Goal: Use online tool/utility: Utilize a website feature to perform a specific function

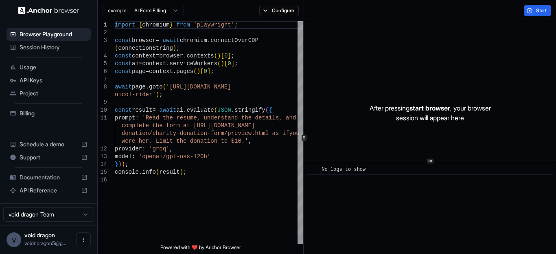
click at [536, 8] on span "Start" at bounding box center [541, 10] width 11 height 7
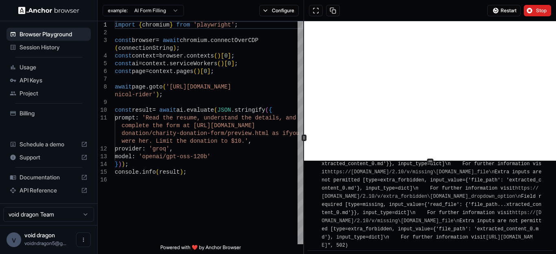
scroll to position [2102, 0]
click at [315, 9] on button at bounding box center [316, 10] width 14 height 11
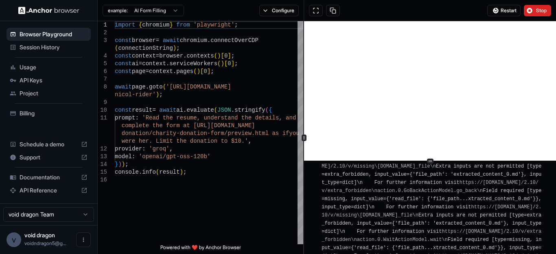
scroll to position [3072, 0]
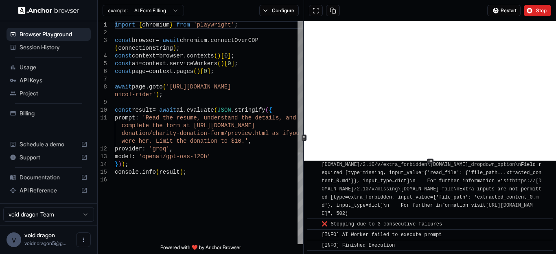
click at [120, 23] on div "4 5 6 7 8 9 10 11 12 13 14 15 16 2 3 1 const context = browser . contexts ( ) […" at bounding box center [200, 132] width 205 height 223
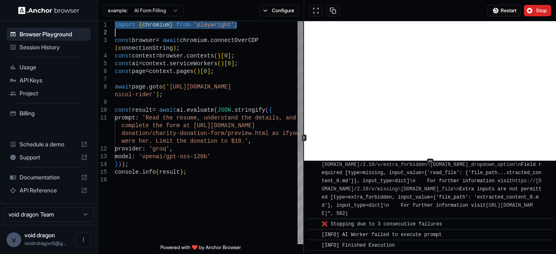
drag, startPoint x: 116, startPoint y: 24, endPoint x: 202, endPoint y: 190, distance: 187.8
click at [202, 190] on div "const context = browser . contexts ( ) [ 0 ] ; const ai = context . serviceWork…" at bounding box center [209, 209] width 188 height 377
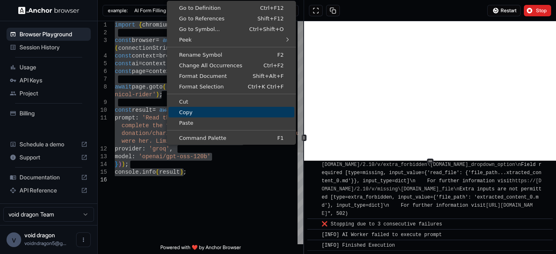
click at [190, 113] on span "Copy" at bounding box center [231, 111] width 126 height 5
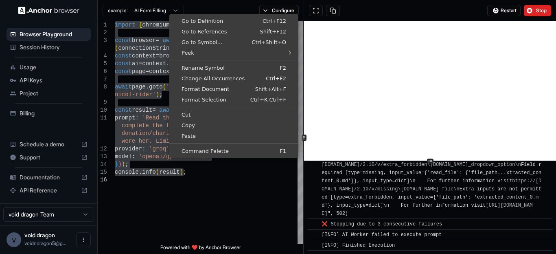
click at [155, 127] on div "const context = browser . contexts ( ) [ 0 ] ; const ai = context . serviceWork…" at bounding box center [209, 209] width 188 height 377
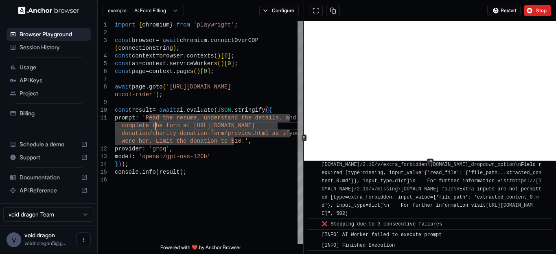
click at [114, 28] on div "1" at bounding box center [106, 25] width 17 height 8
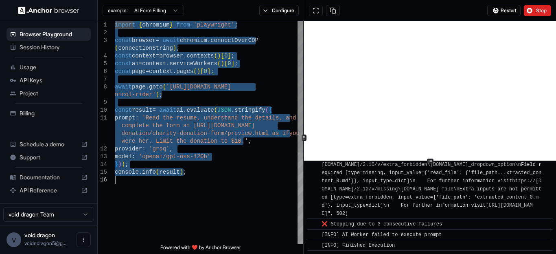
drag, startPoint x: 115, startPoint y: 25, endPoint x: 227, endPoint y: 254, distance: 254.6
click at [227, 253] on div "const context = browser . contexts ( ) [ 0 ] ; const ai = context . serviceWork…" at bounding box center [209, 209] width 188 height 377
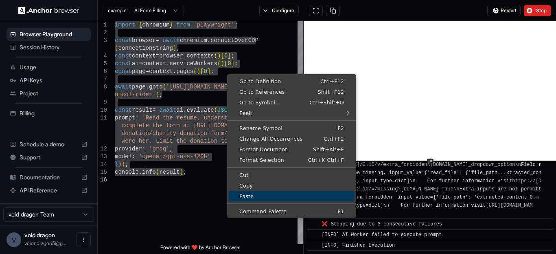
click at [247, 196] on span "Paste" at bounding box center [292, 195] width 126 height 5
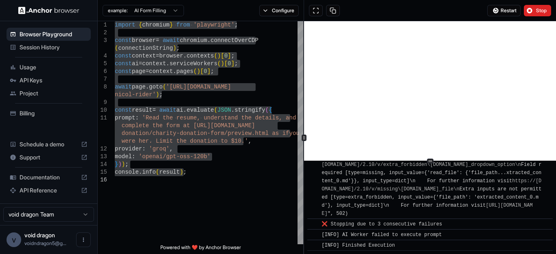
type textarea "*** *"
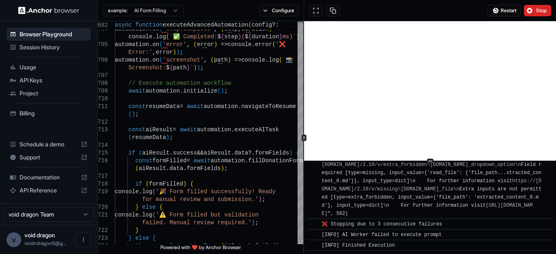
click at [531, 10] on button "Stop" at bounding box center [537, 10] width 27 height 11
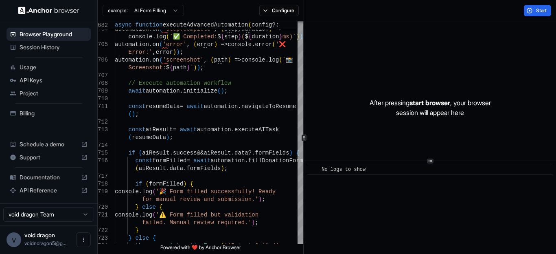
click at [529, 10] on button "Start" at bounding box center [537, 10] width 27 height 11
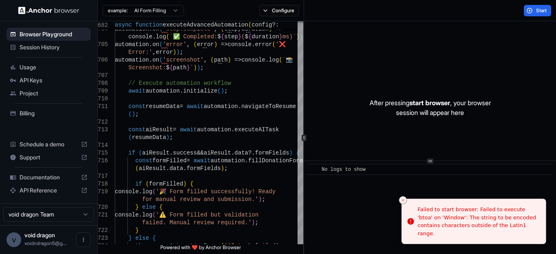
click at [533, 9] on button "Start" at bounding box center [537, 10] width 27 height 11
click at [430, 101] on span "start browser" at bounding box center [429, 102] width 41 height 8
click at [355, 168] on span "No logs to show" at bounding box center [343, 169] width 44 height 6
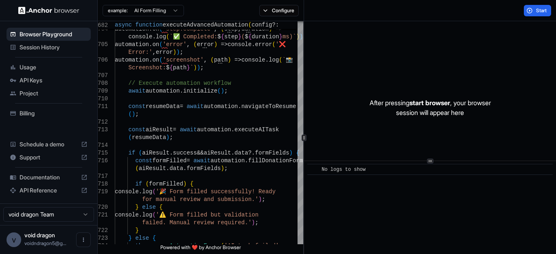
click at [538, 5] on button "Start" at bounding box center [537, 10] width 27 height 11
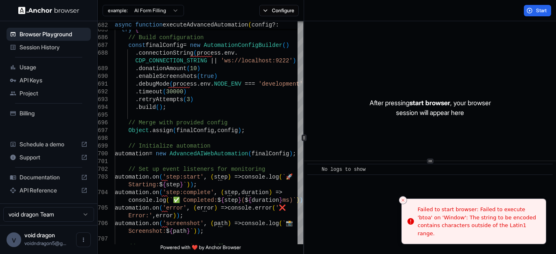
click at [283, 13] on button "Configure" at bounding box center [278, 10] width 39 height 11
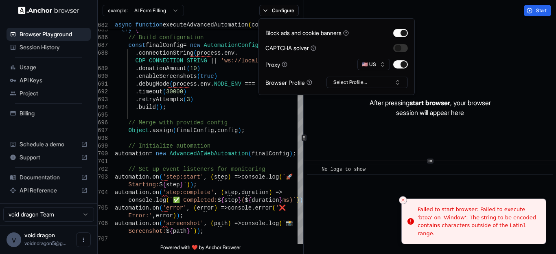
click at [281, 12] on button "Configure" at bounding box center [278, 10] width 39 height 11
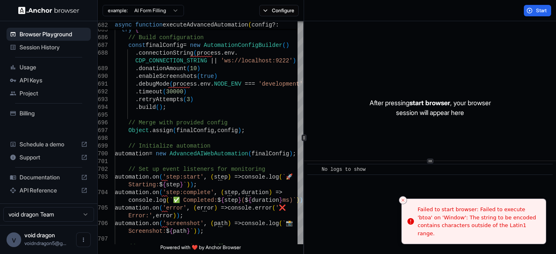
click at [532, 8] on button "Start" at bounding box center [537, 10] width 27 height 11
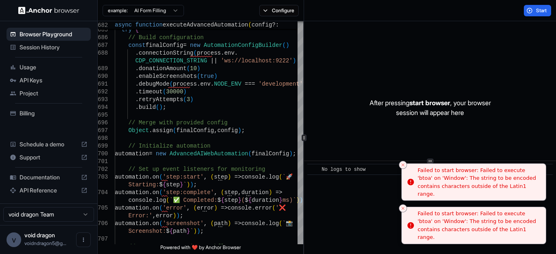
click at [406, 210] on li "Failed to start browser: Failed to execute 'btoa' on 'Window': The string to be…" at bounding box center [473, 225] width 145 height 38
click at [404, 167] on button "Close toast" at bounding box center [403, 164] width 8 height 8
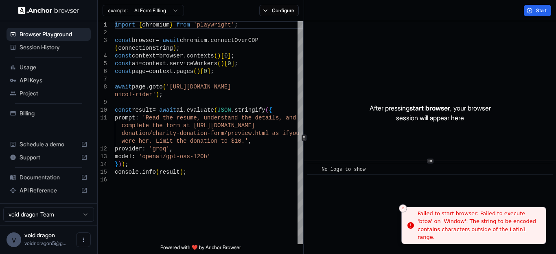
click at [406, 207] on button "Close toast" at bounding box center [403, 208] width 8 height 8
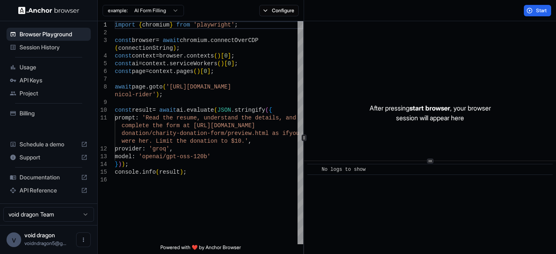
click at [544, 2] on div "Start" at bounding box center [430, 10] width 252 height 21
click at [546, 8] on span "Start" at bounding box center [541, 10] width 11 height 7
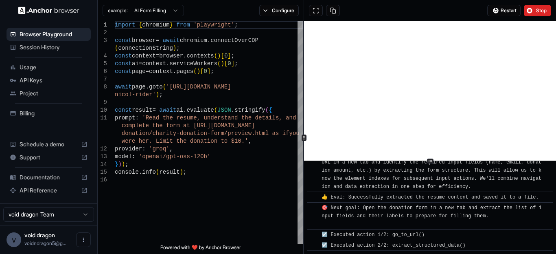
scroll to position [209, 0]
click at [54, 31] on span "Browser Playground" at bounding box center [54, 34] width 68 height 8
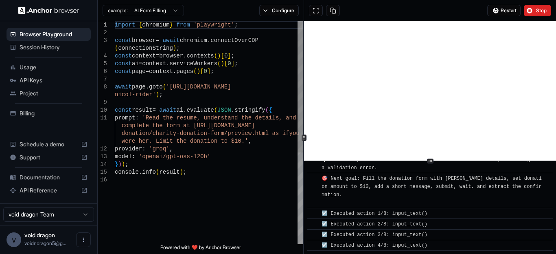
scroll to position [1303, 0]
click at [168, 16] on body "Browser Playground Session History Usage API Keys Project Billing Schedule a de…" at bounding box center [278, 127] width 556 height 254
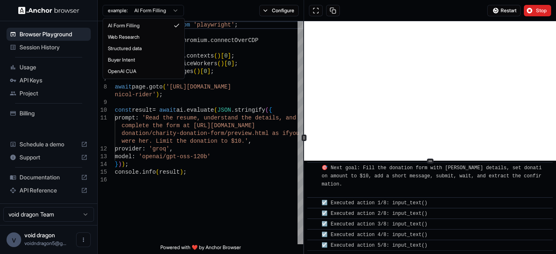
scroll to position [1313, 0]
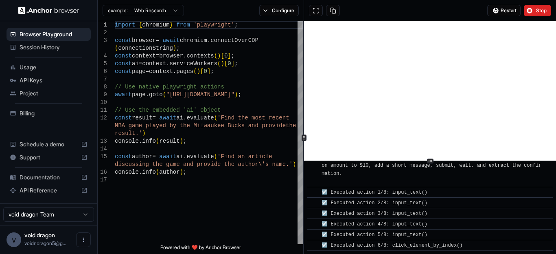
type textarea "**********"
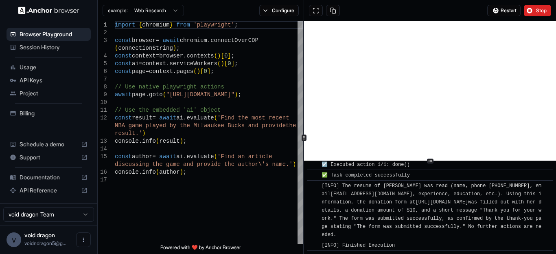
scroll to position [1545, 0]
click at [315, 8] on button at bounding box center [316, 10] width 14 height 11
click at [506, 11] on span "Restart" at bounding box center [508, 10] width 16 height 7
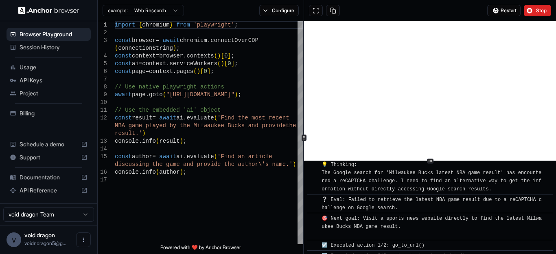
scroll to position [133, 0]
